Goal: Transaction & Acquisition: Purchase product/service

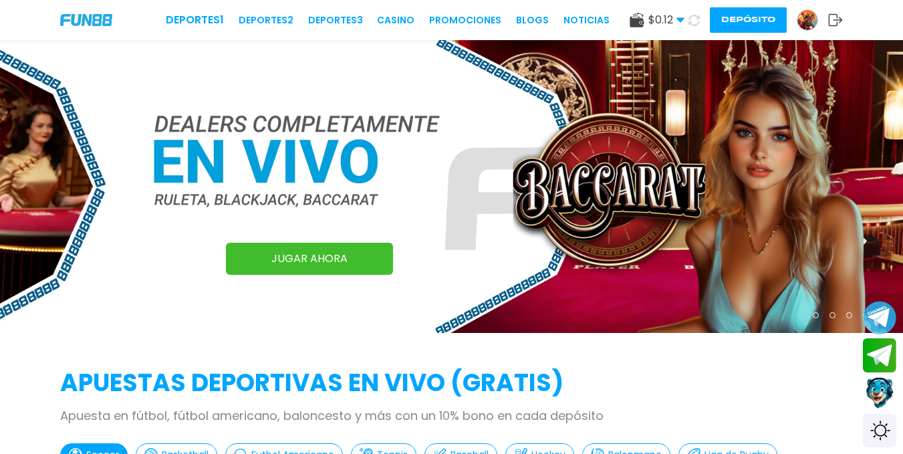
click at [815, 22] on img at bounding box center [807, 20] width 20 height 20
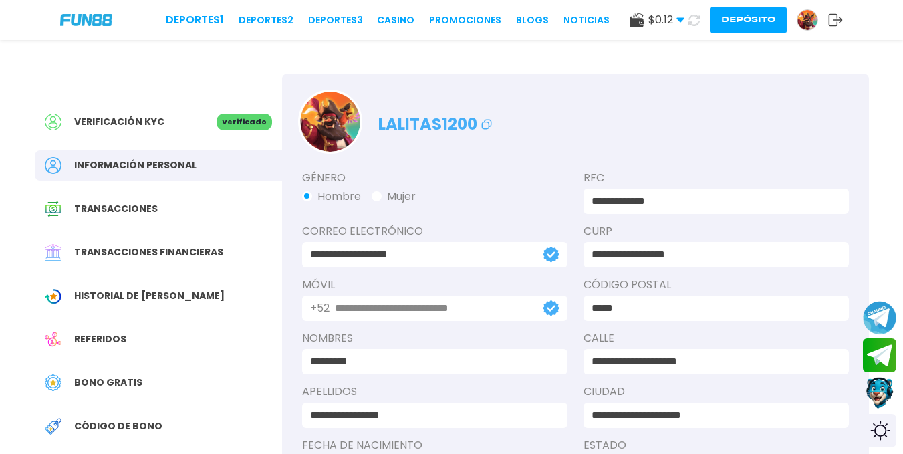
click at [120, 289] on span "Historial de [PERSON_NAME]" at bounding box center [149, 296] width 150 height 14
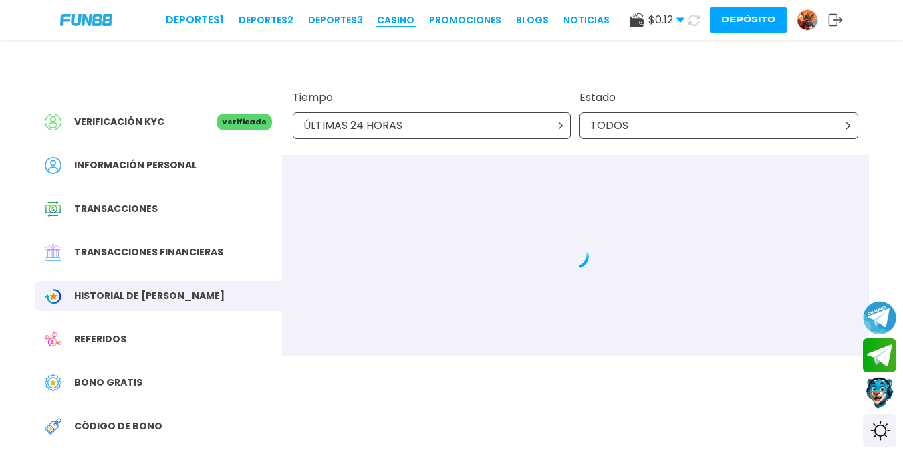
click at [388, 16] on link "CASINO" at bounding box center [395, 20] width 37 height 14
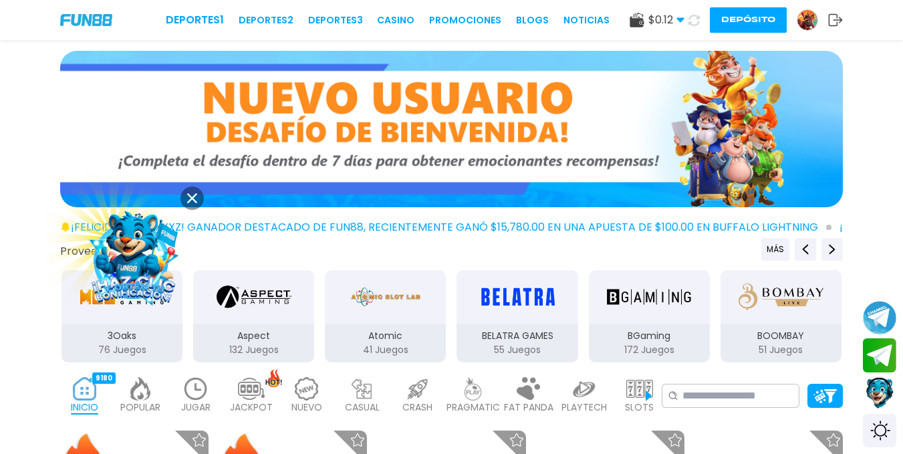
click at [583, 130] on img at bounding box center [451, 129] width 783 height 156
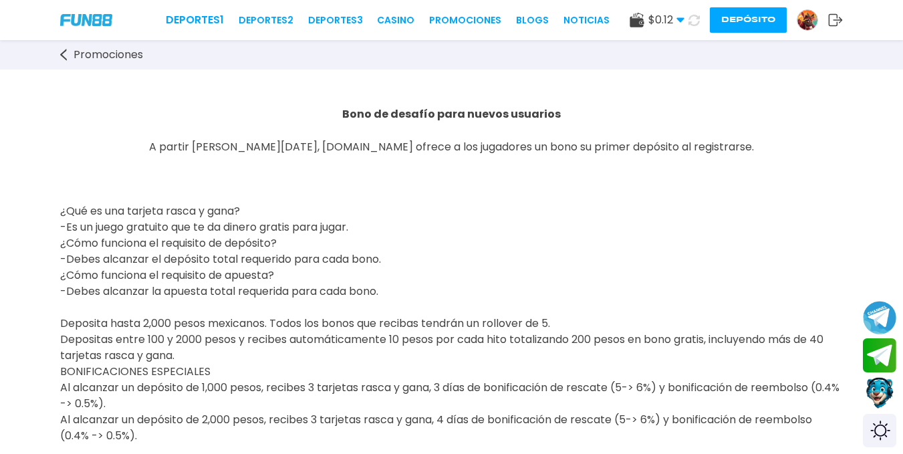
click at [652, 22] on span "$ 0.12" at bounding box center [666, 20] width 36 height 16
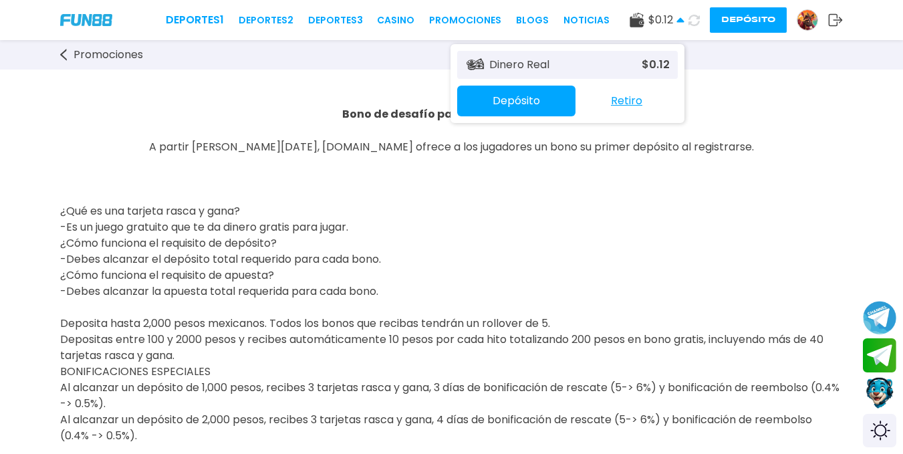
click at [805, 21] on img at bounding box center [807, 20] width 20 height 20
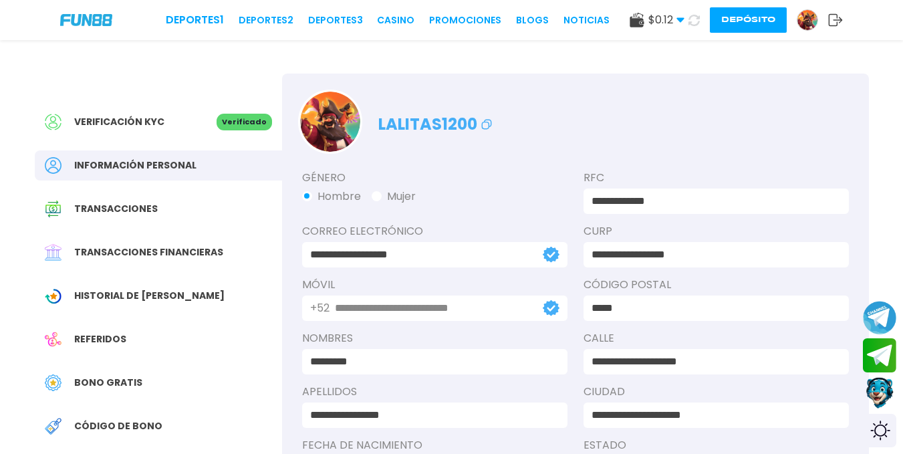
click at [842, 24] on icon at bounding box center [835, 19] width 15 height 13
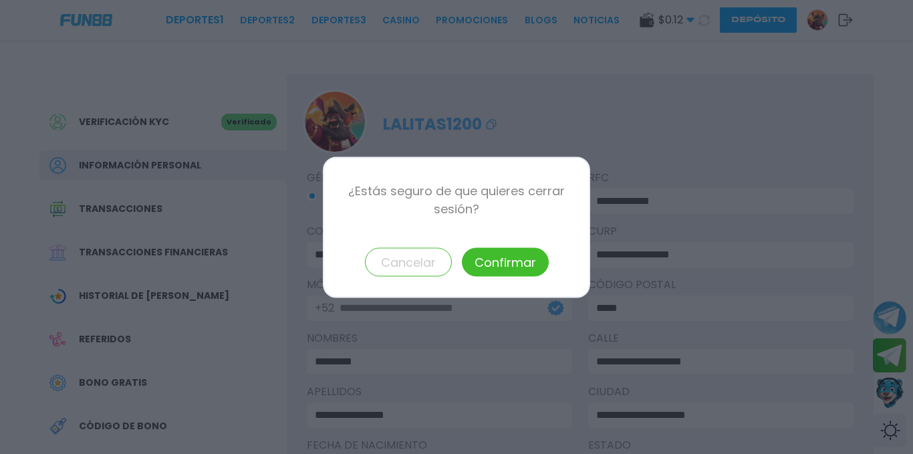
click at [514, 260] on button "Confirmar" at bounding box center [505, 261] width 87 height 29
